Goal: Find specific page/section: Find specific page/section

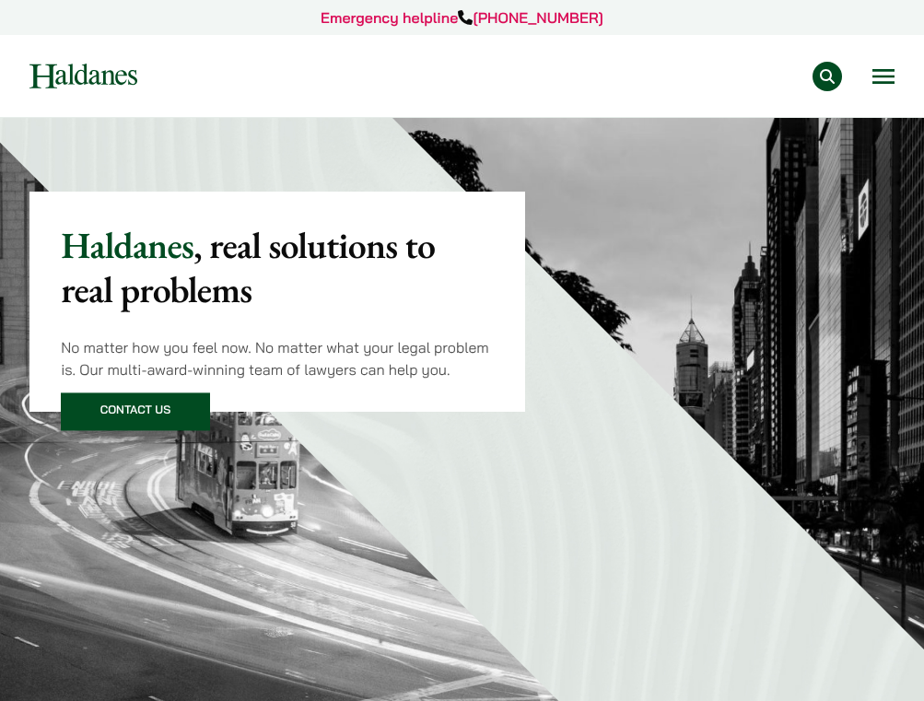
click at [887, 70] on button "Open menu" at bounding box center [883, 76] width 22 height 15
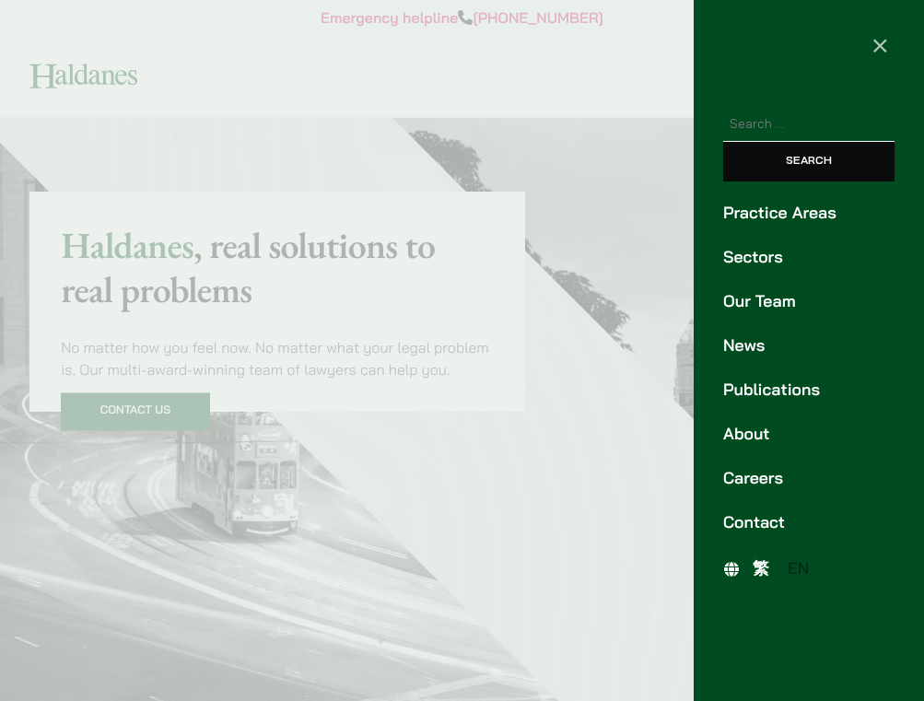
click at [763, 291] on link "Our Team" at bounding box center [808, 301] width 171 height 25
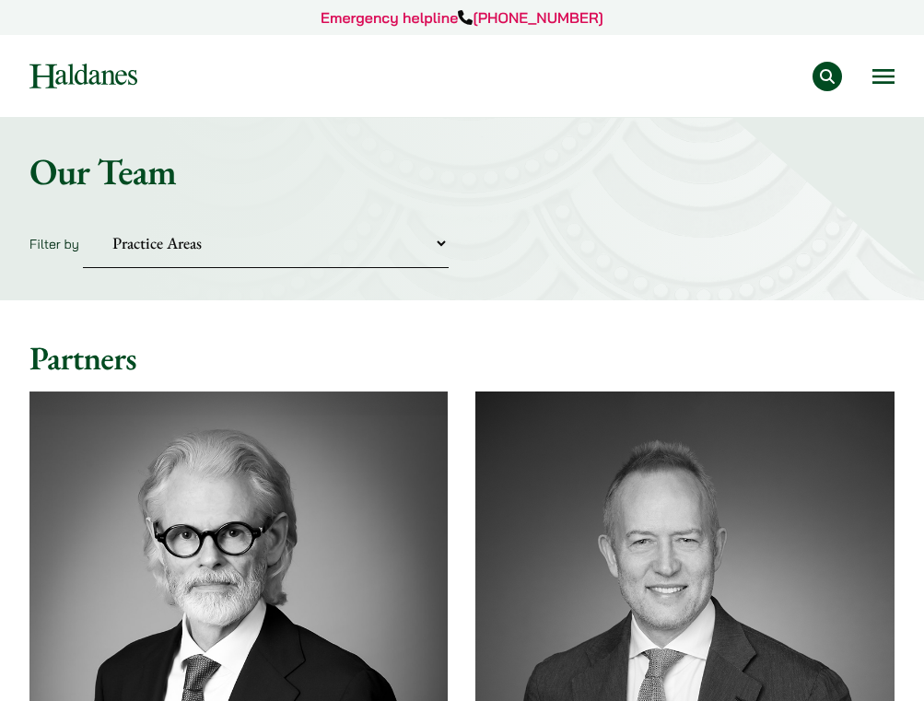
click at [347, 254] on select "Practice Areas Antitrust and Competition Civil Litigation & Dispute Resolution …" at bounding box center [266, 243] width 366 height 50
select select "divorce-and-family-law"
click at [83, 218] on select "Practice Areas Antitrust and Competition Civil Litigation & Dispute Resolution …" at bounding box center [266, 243] width 366 height 50
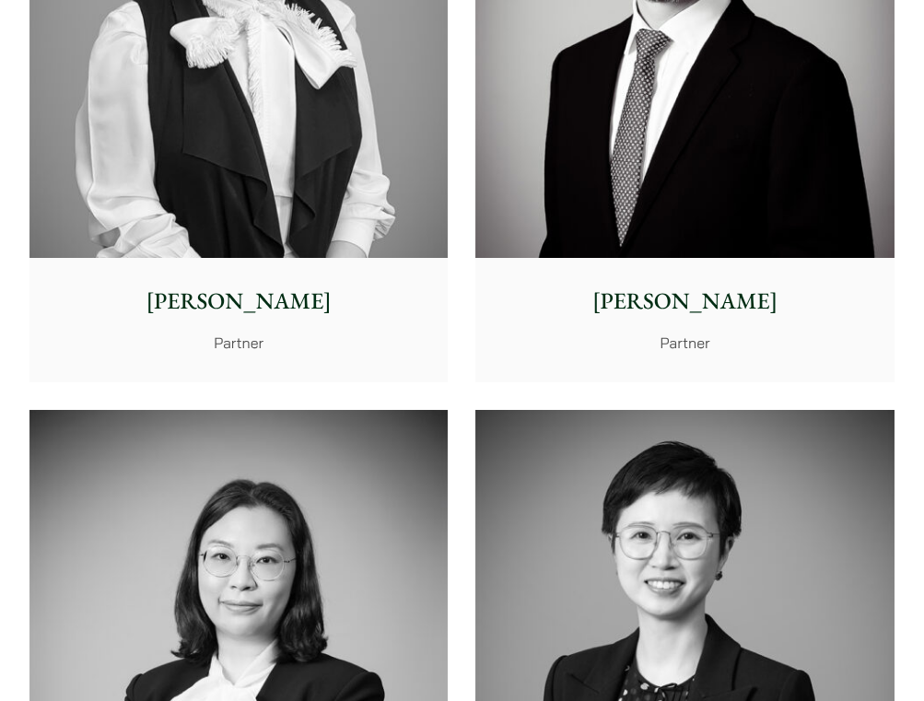
scroll to position [654, 0]
